Goal: Information Seeking & Learning: Check status

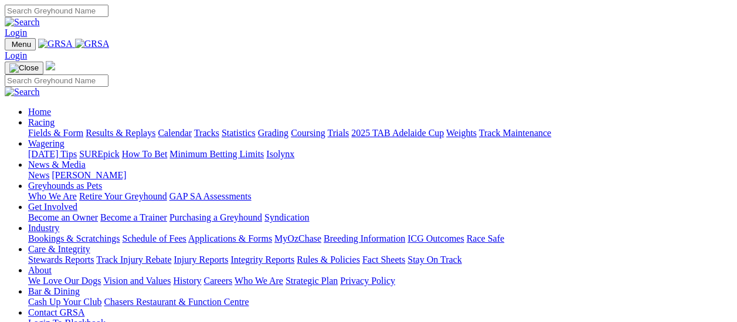
click at [125, 128] on link "Results & Replays" at bounding box center [121, 133] width 70 height 10
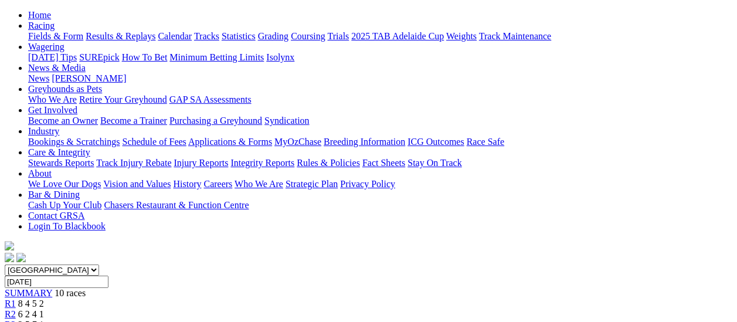
scroll to position [117, 0]
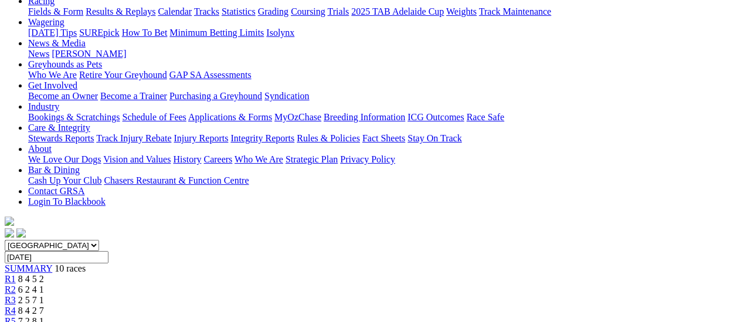
scroll to position [117, 0]
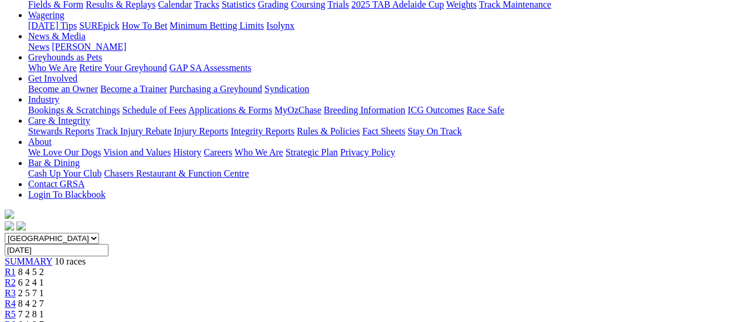
scroll to position [176, 0]
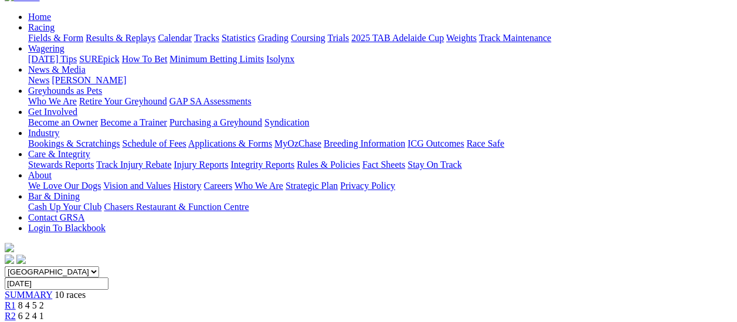
scroll to position [59, 0]
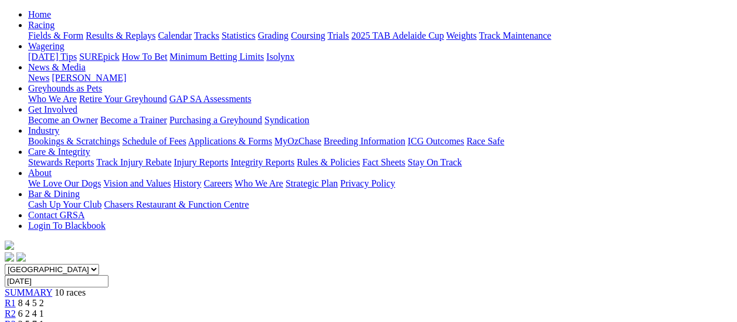
scroll to position [117, 0]
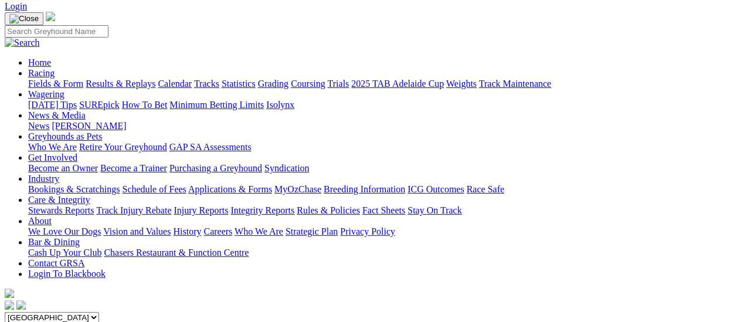
scroll to position [59, 0]
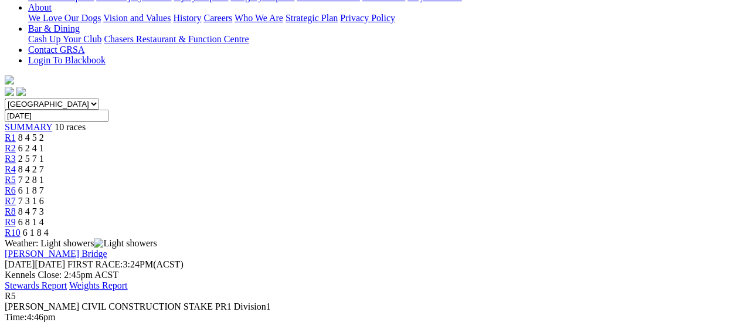
scroll to position [293, 0]
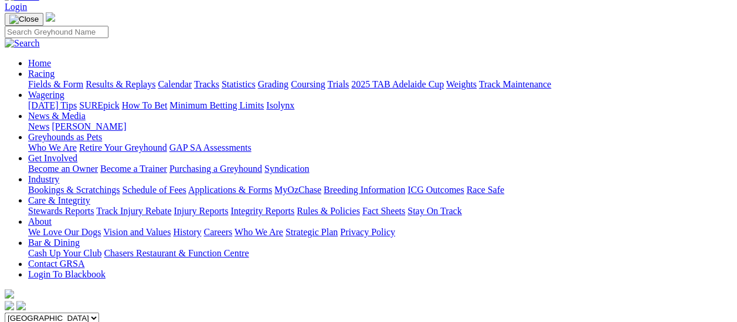
scroll to position [59, 0]
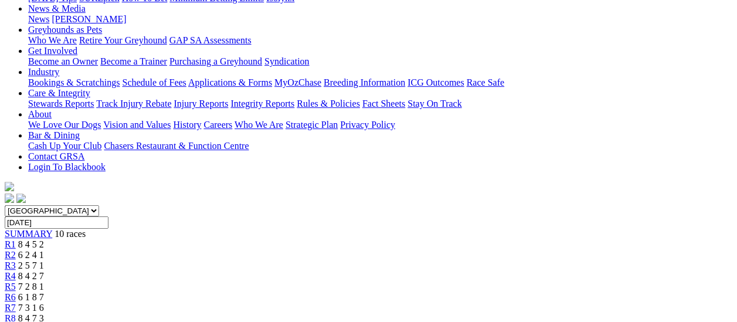
scroll to position [176, 0]
